Goal: Task Accomplishment & Management: Manage account settings

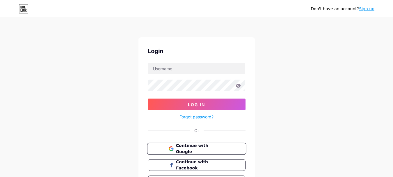
click at [204, 148] on span "Continue with Google" at bounding box center [200, 148] width 49 height 13
